Goal: Task Accomplishment & Management: Manage account settings

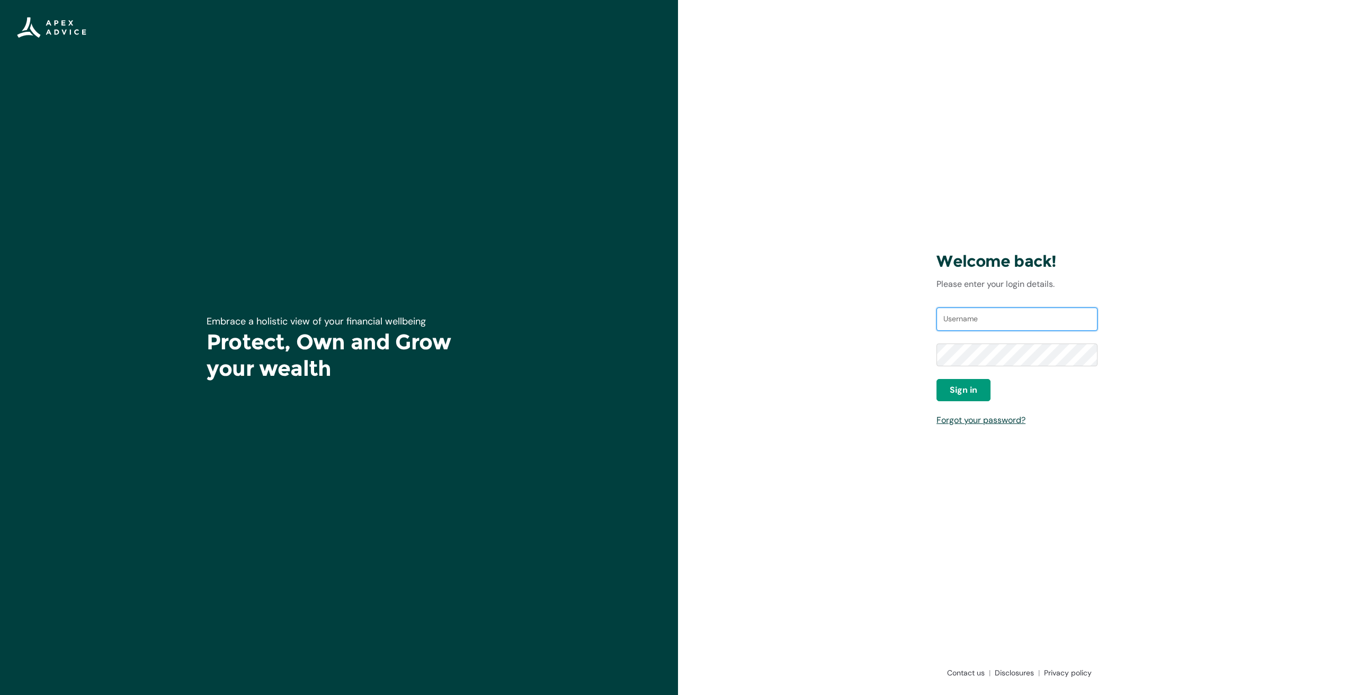
click at [993, 322] on input "Username" at bounding box center [1016, 319] width 161 height 23
type input "[EMAIL_ADDRESS][DOMAIN_NAME]"
click at [1096, 398] on div "Sign in" at bounding box center [1016, 390] width 161 height 22
click at [435, 390] on div "Embrace a holistic view of your financial wellbeing Protect, Own and Grow your …" at bounding box center [339, 347] width 678 height 695
click at [1157, 457] on div "Welcome back! Please enter your login details. Username [EMAIL_ADDRESS][DOMAIN_…" at bounding box center [1017, 347] width 678 height 695
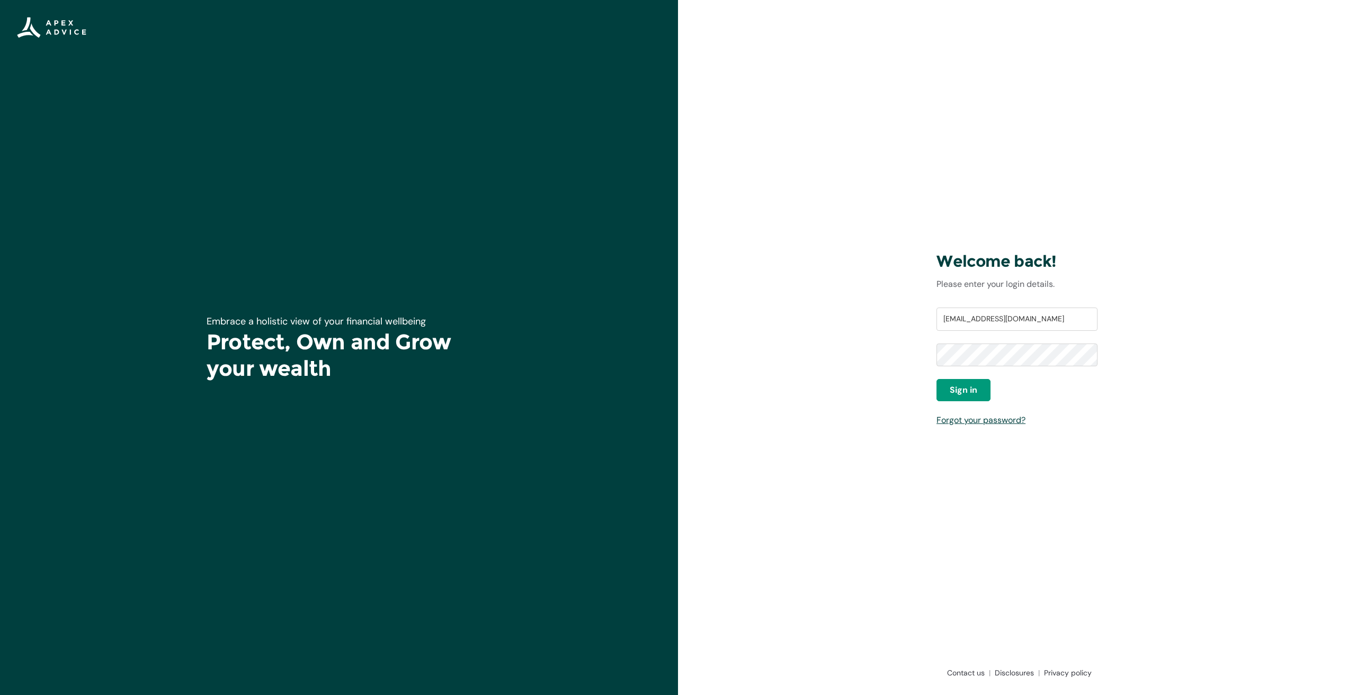
click at [1054, 530] on div "Welcome back! Please enter your login details. Username [EMAIL_ADDRESS][DOMAIN_…" at bounding box center [1017, 347] width 678 height 695
click at [789, 538] on div "Welcome back! Please enter your login details. Username [EMAIL_ADDRESS][DOMAIN_…" at bounding box center [1017, 347] width 678 height 695
click at [218, 364] on h1 "Protect, Own and Grow your wealth" at bounding box center [339, 355] width 265 height 53
click at [158, 89] on div "Embrace a holistic view of your financial wellbeing Protect, Own and Grow your …" at bounding box center [339, 347] width 678 height 695
